Goal: Check status: Check status

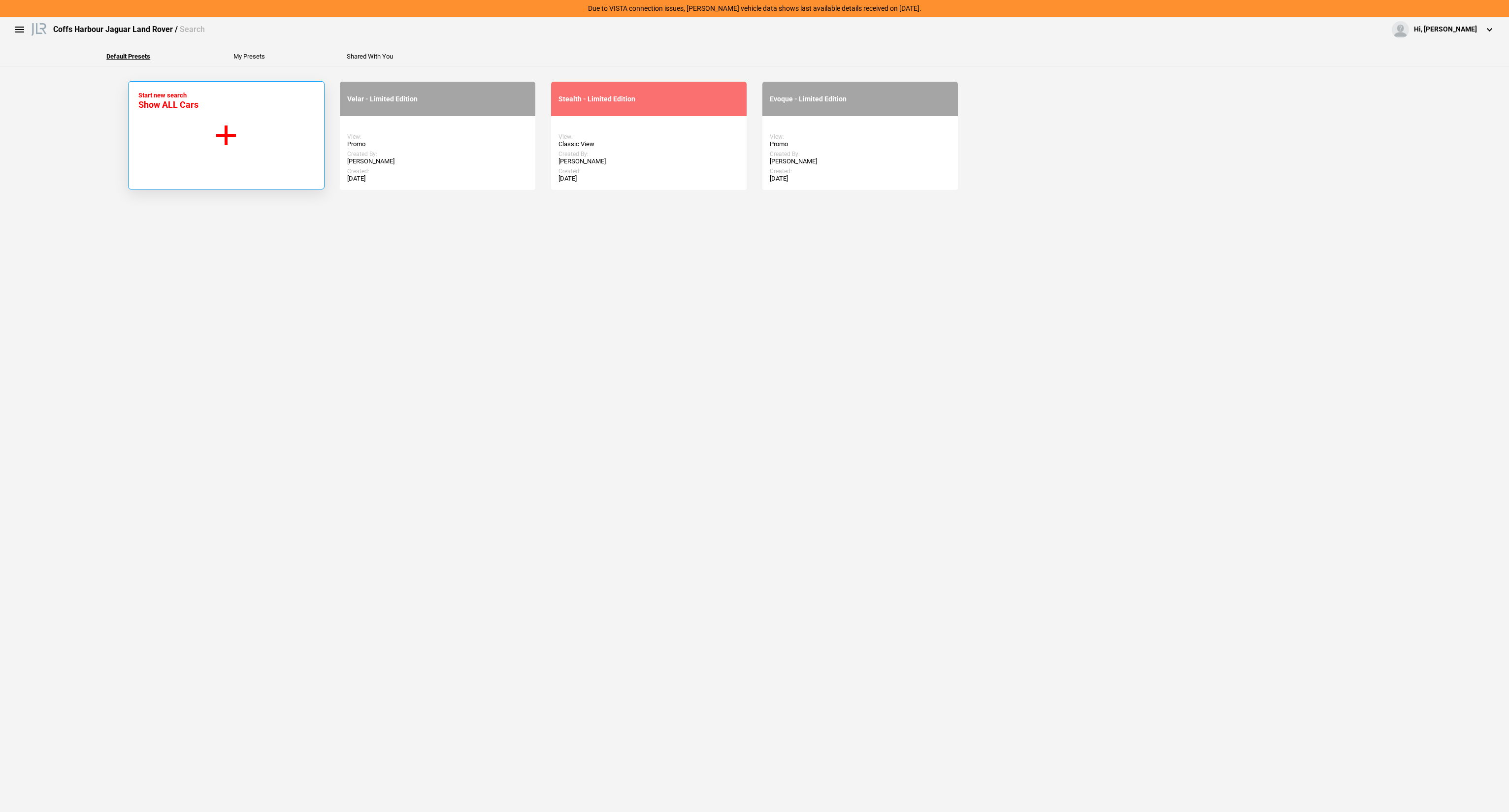
click at [246, 143] on button "Start new search Show ALL Cars" at bounding box center [226, 135] width 196 height 108
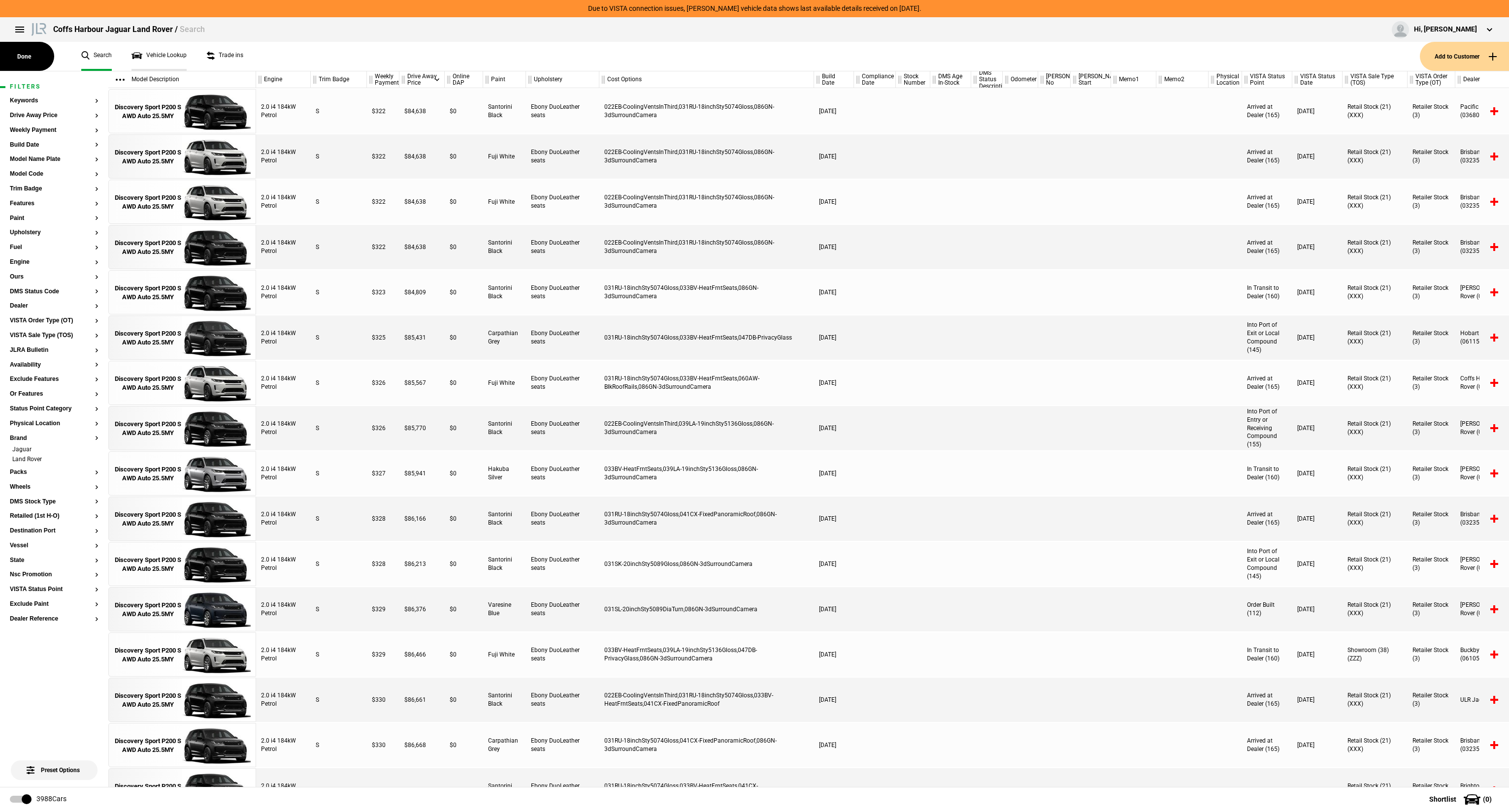
click at [138, 54] on link "Vehicle Lookup" at bounding box center [159, 56] width 55 height 29
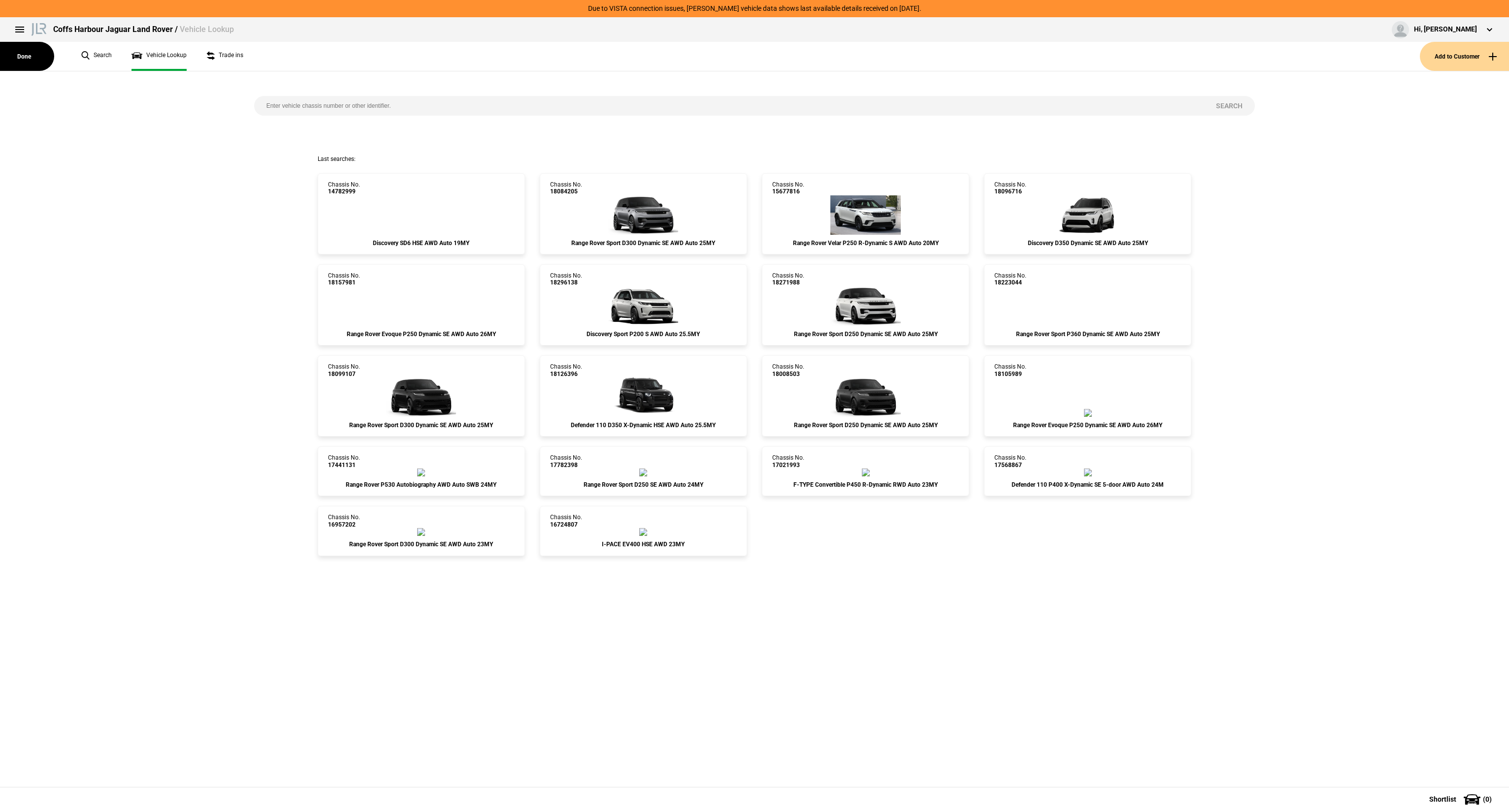
click at [416, 109] on input "search" at bounding box center [729, 106] width 950 height 20
paste input "SAL1A2AW9SA459288"
type input "SAL1A2AW9SA459288"
click at [1225, 104] on button "Search" at bounding box center [1229, 106] width 51 height 20
